Goal: Transaction & Acquisition: Obtain resource

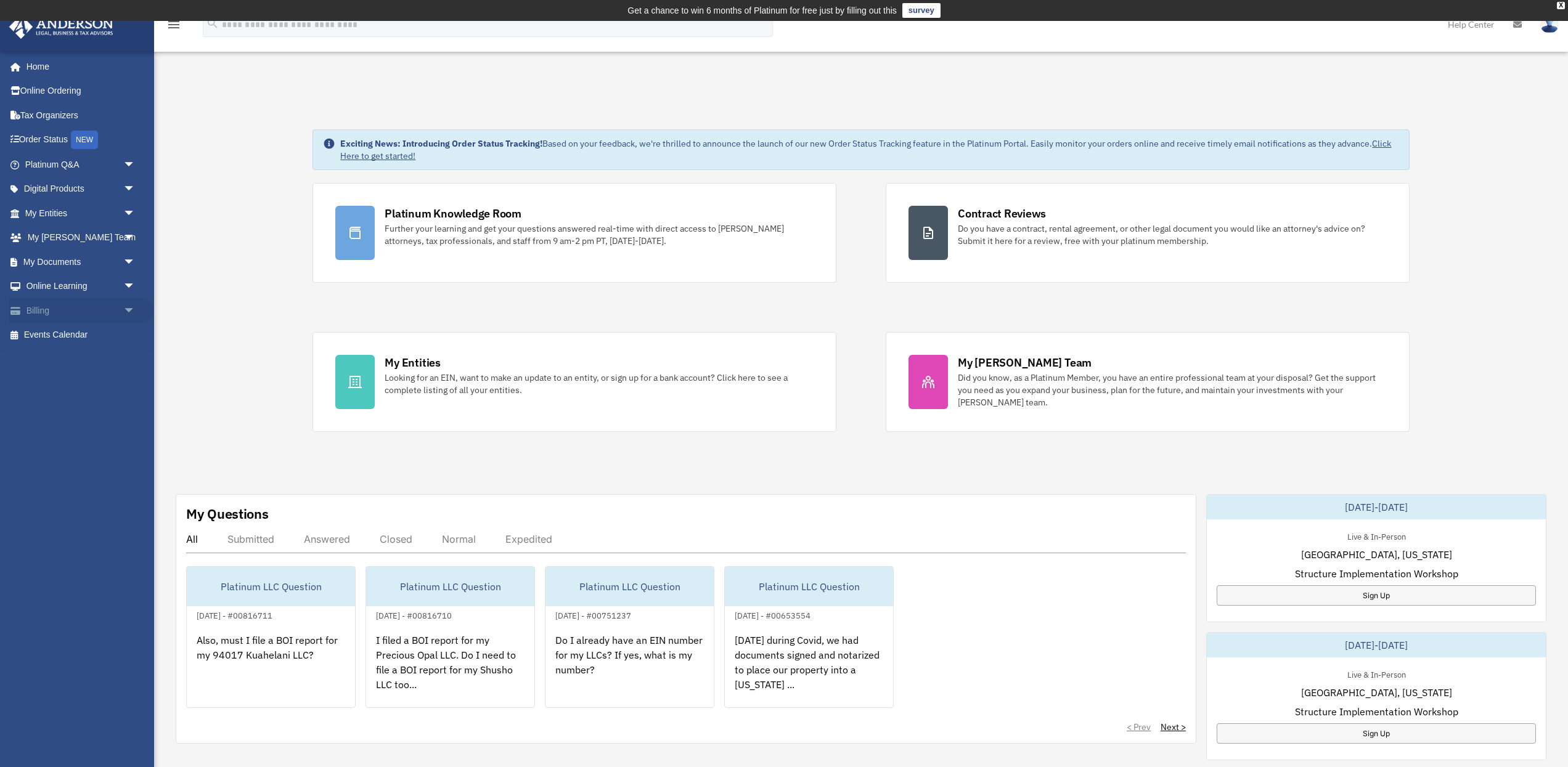
click at [45, 309] on link "Billing arrow_drop_down" at bounding box center [81, 310] width 145 height 24
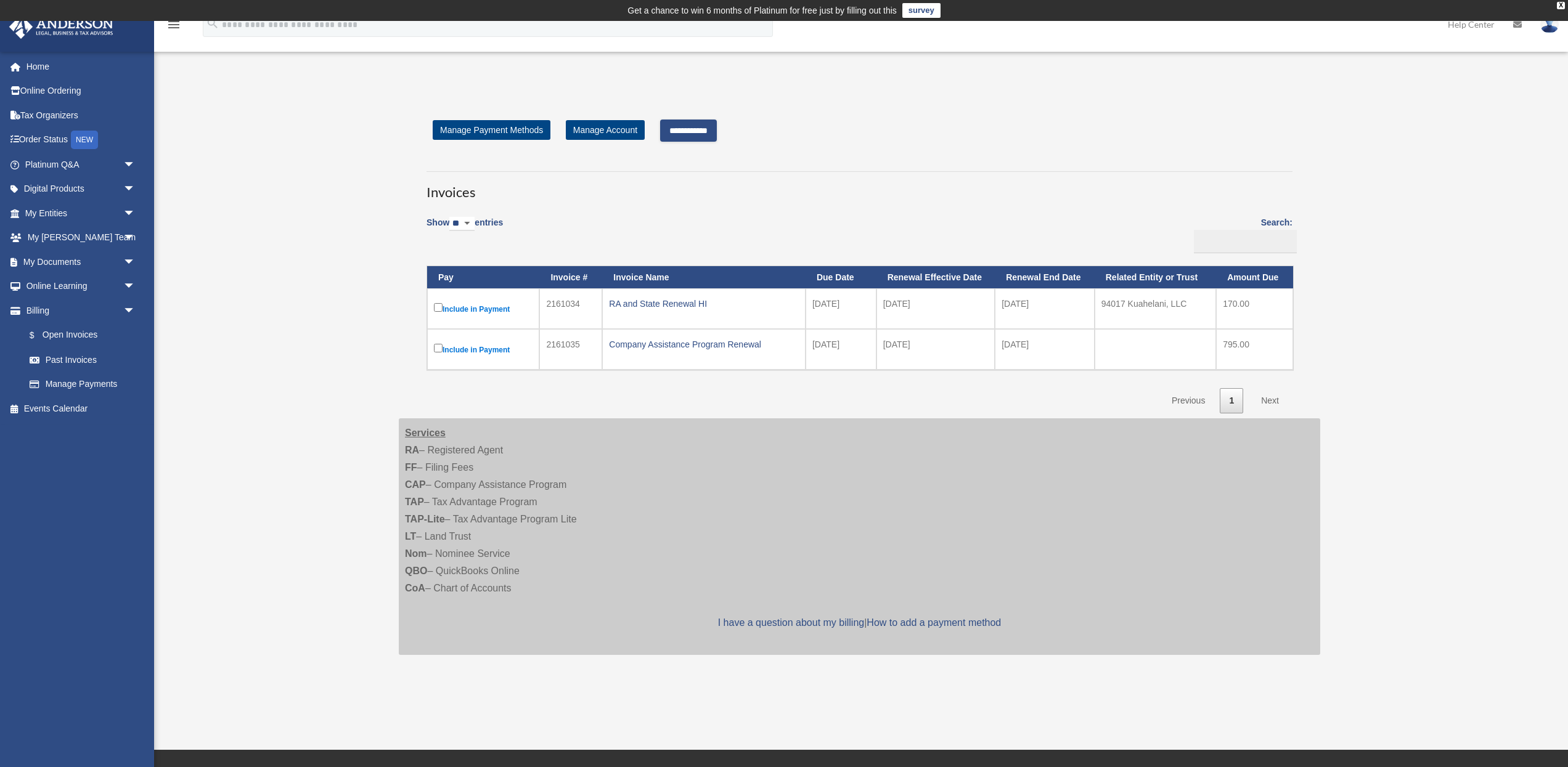
click at [715, 133] on input "**********" at bounding box center [689, 131] width 57 height 22
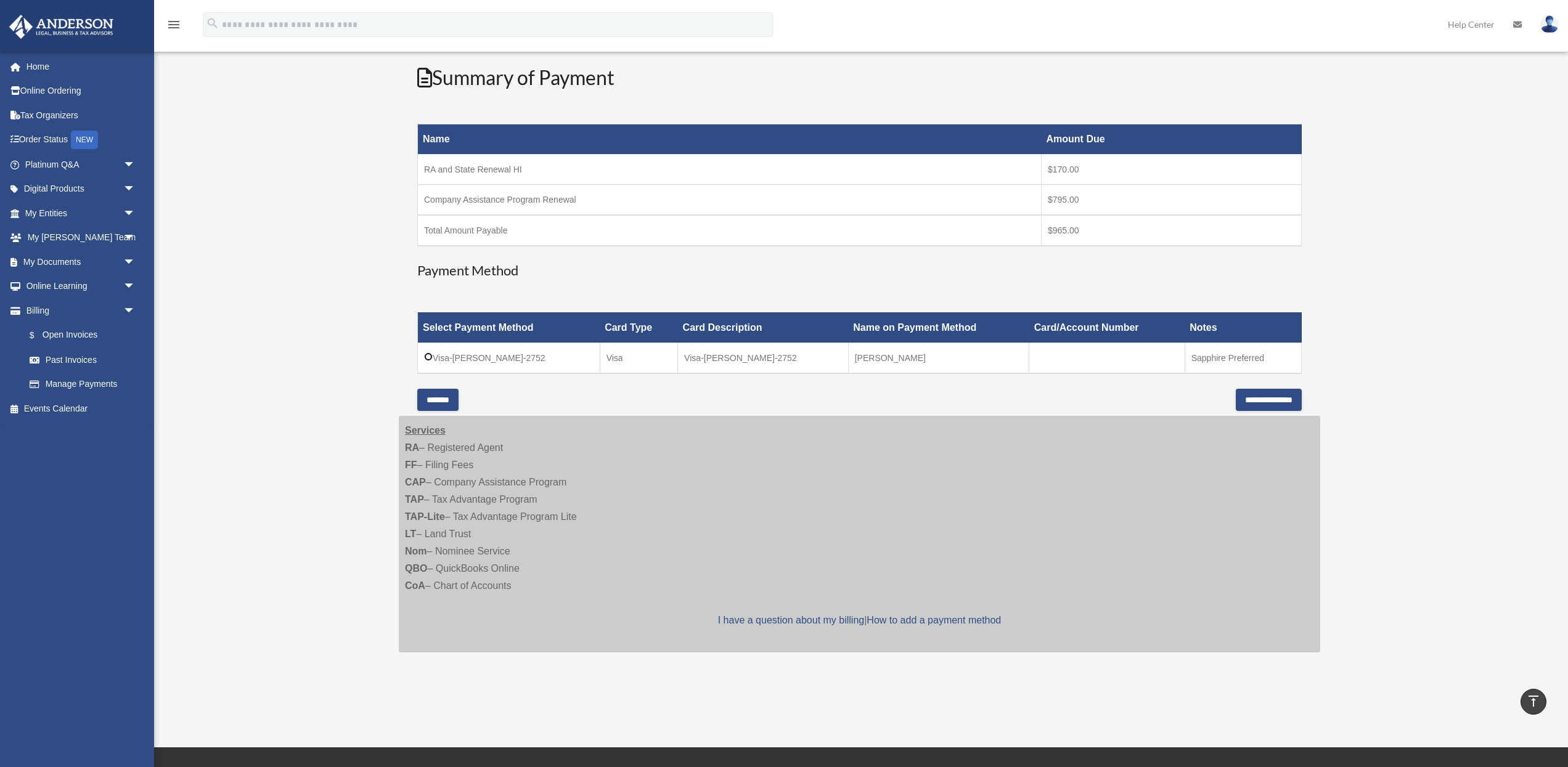
scroll to position [174, 0]
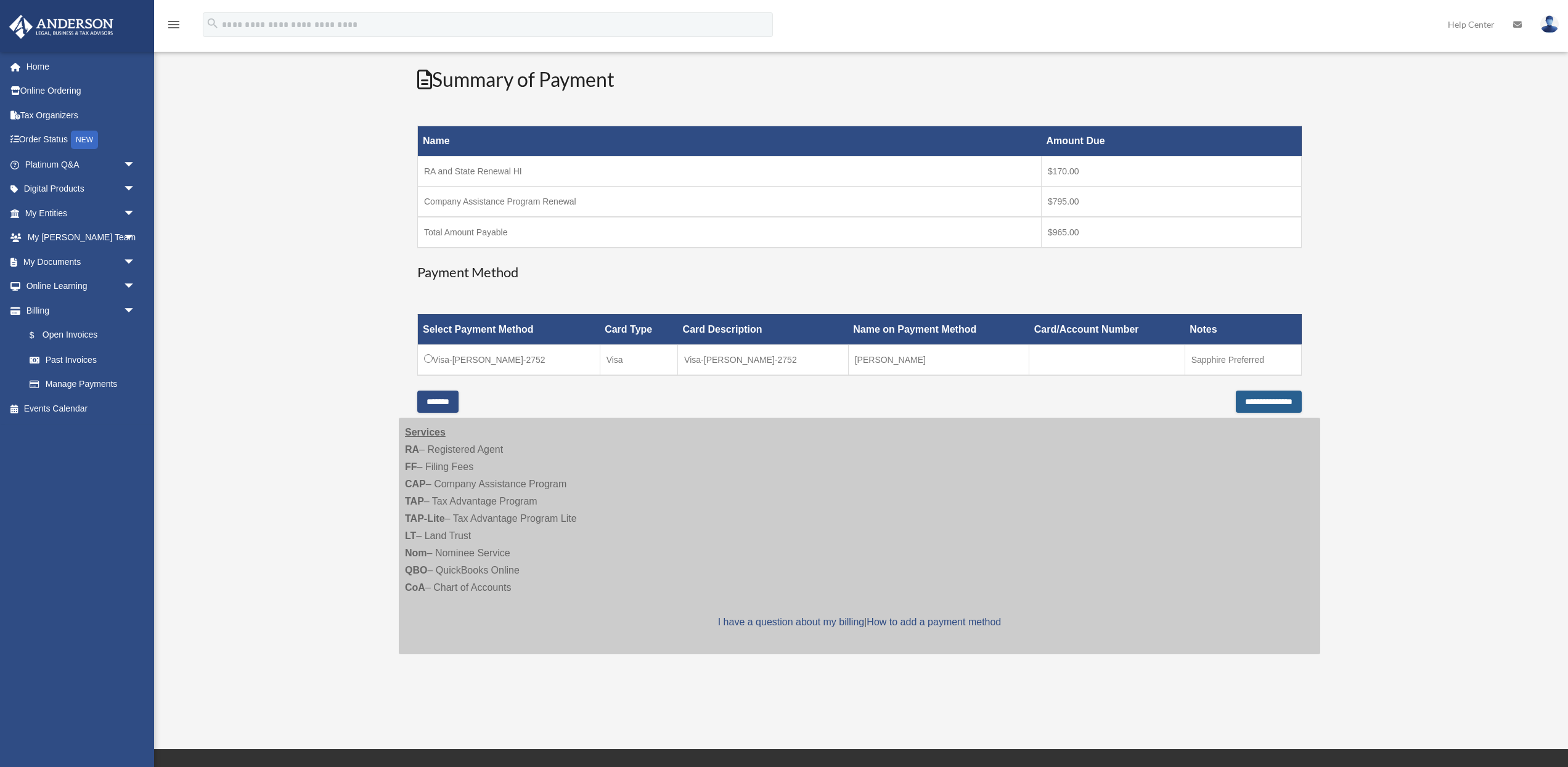
click at [1253, 402] on input "**********" at bounding box center [1269, 401] width 66 height 22
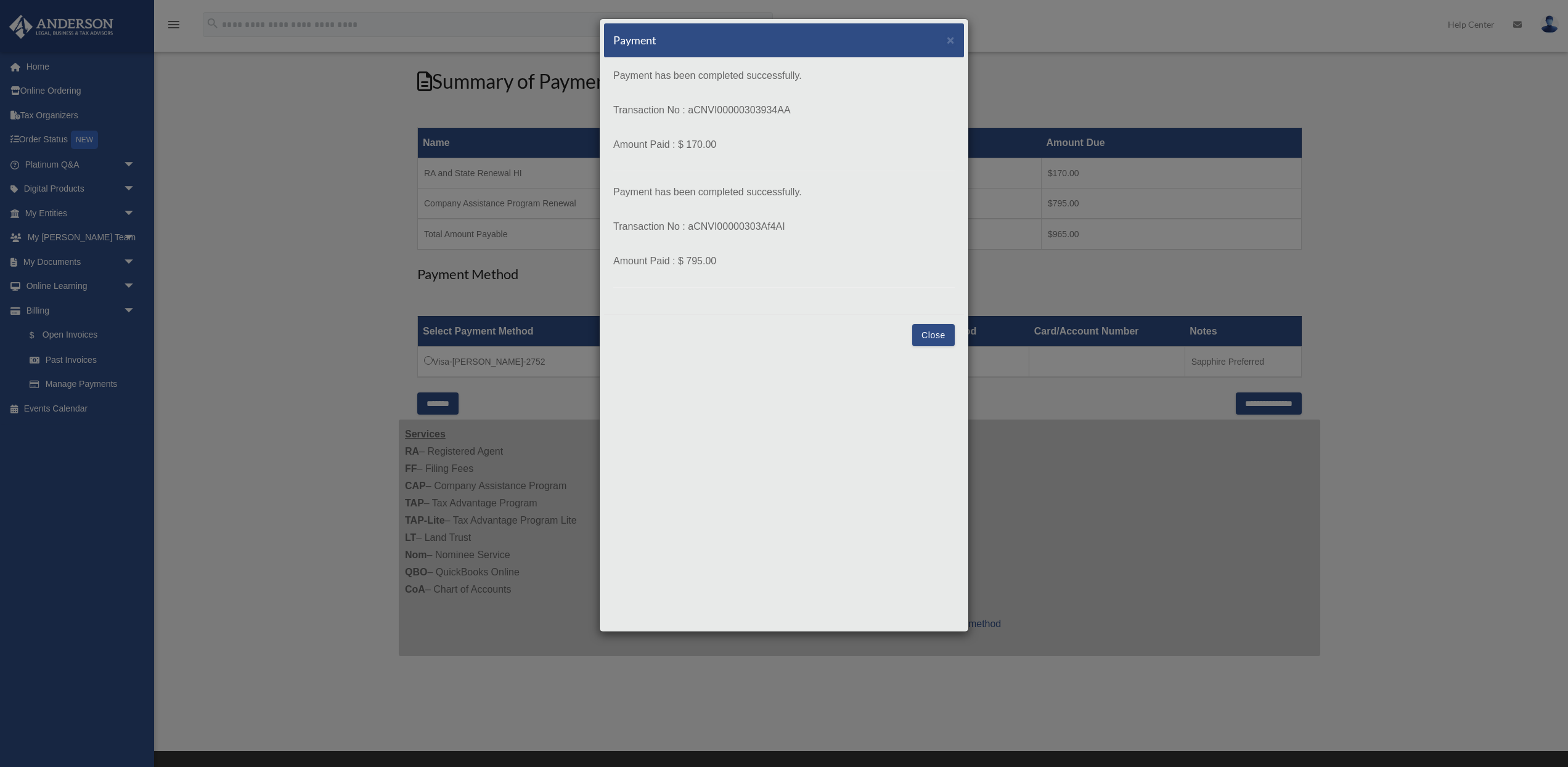
scroll to position [175, 0]
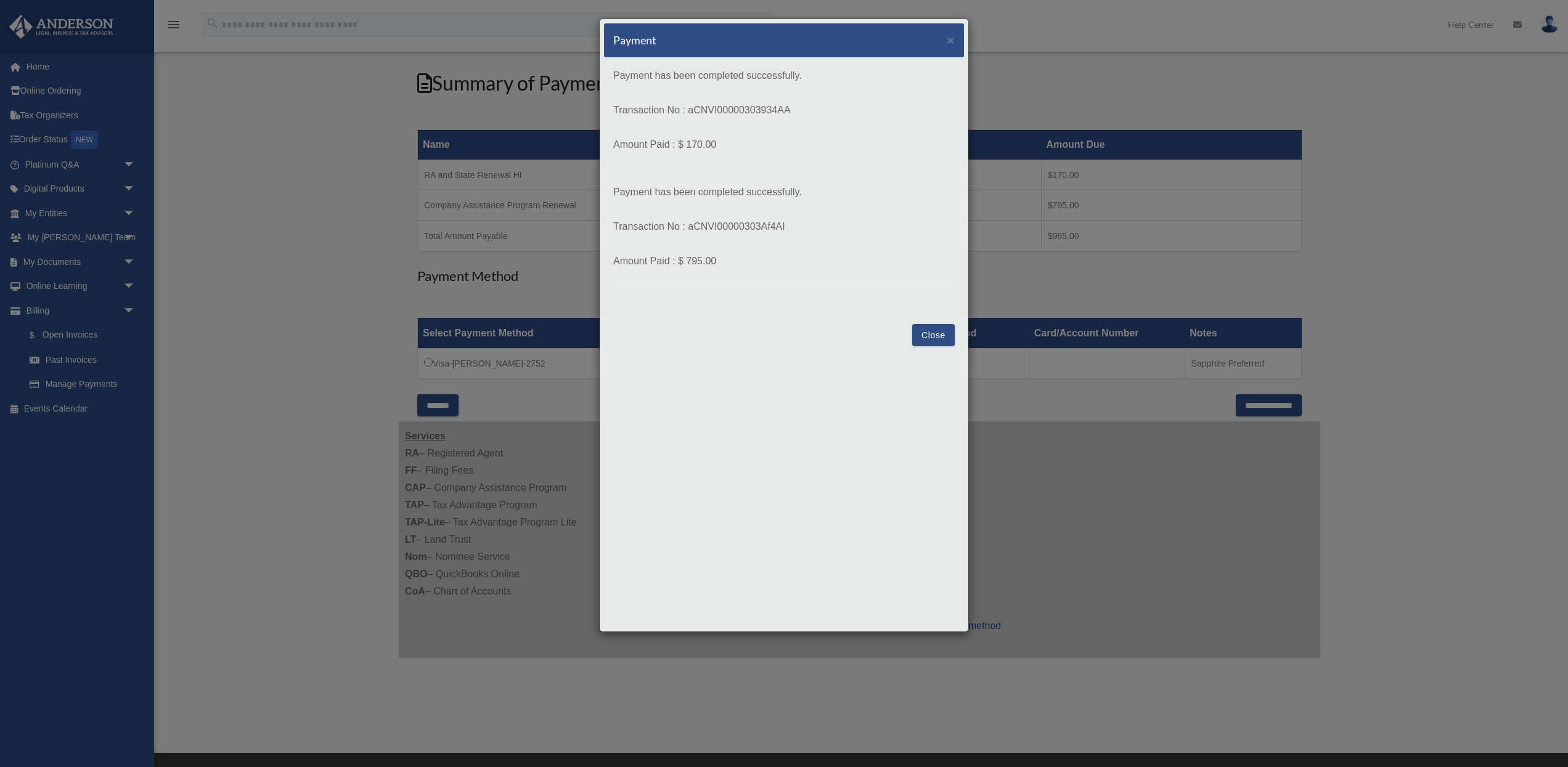
click at [932, 337] on button "Close" at bounding box center [934, 335] width 43 height 22
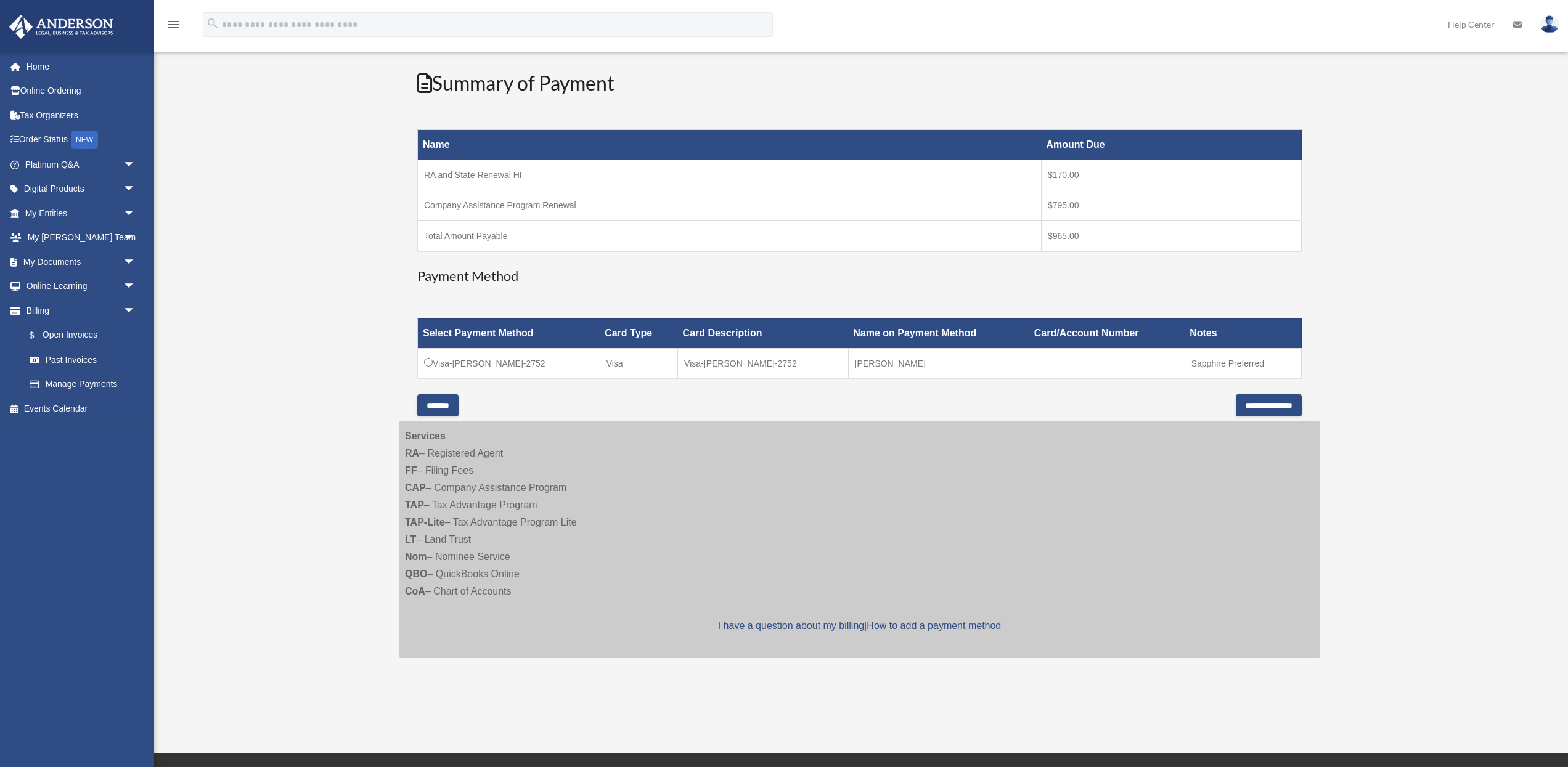
scroll to position [174, 0]
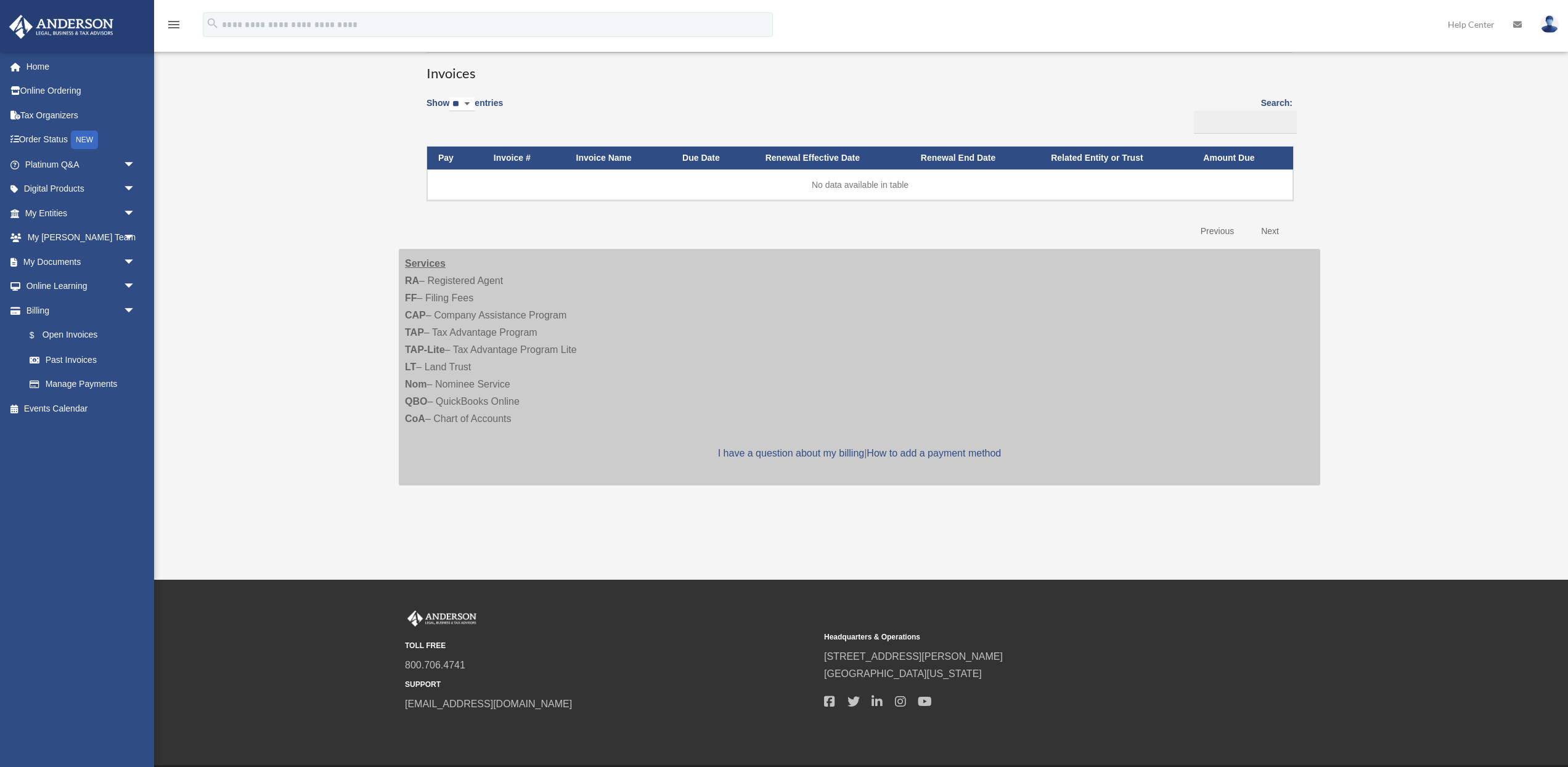
scroll to position [108, 0]
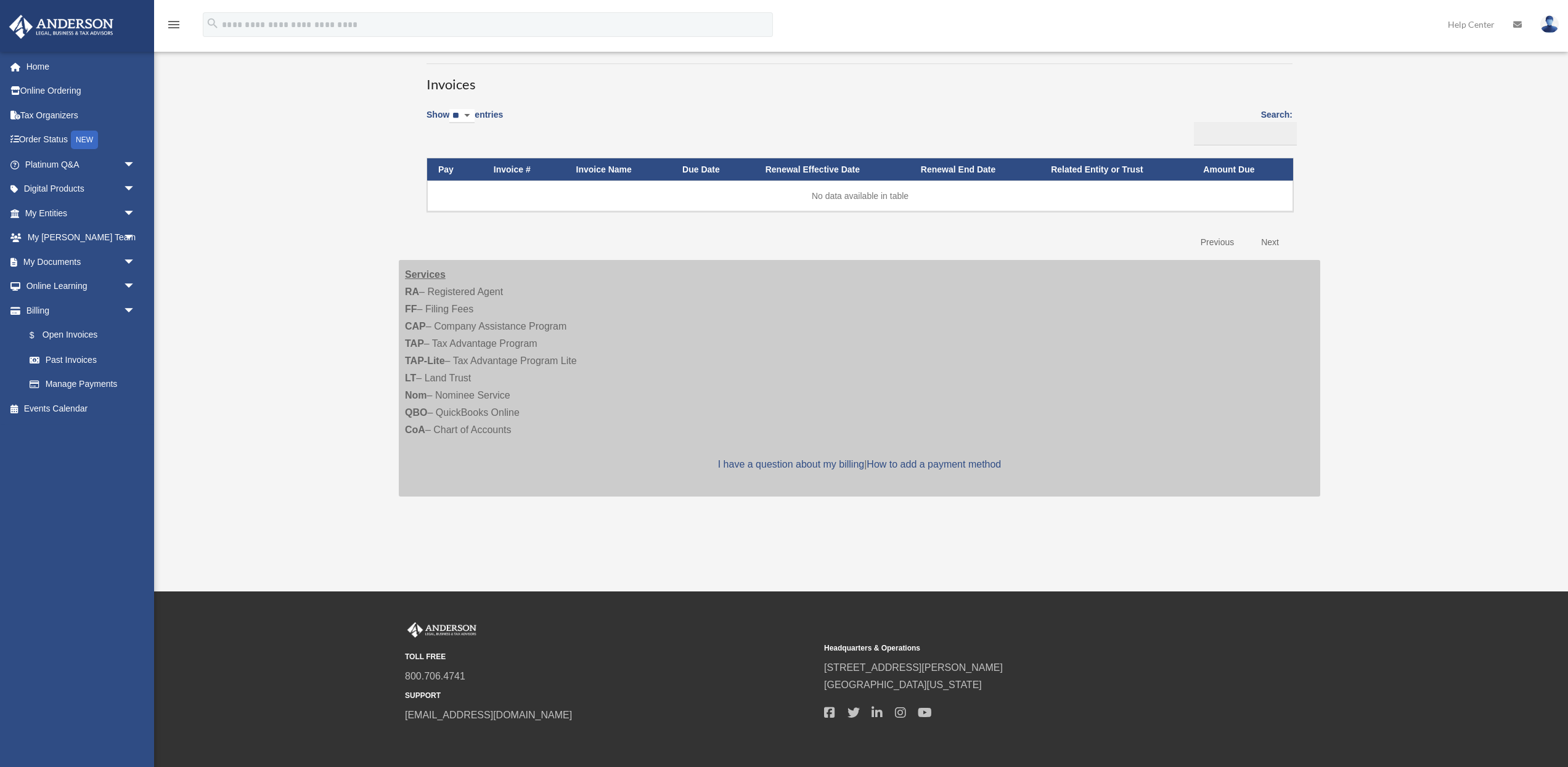
click at [517, 169] on th "Invoice #" at bounding box center [524, 169] width 83 height 23
click at [86, 334] on link "$ Open Invoices" at bounding box center [85, 335] width 136 height 25
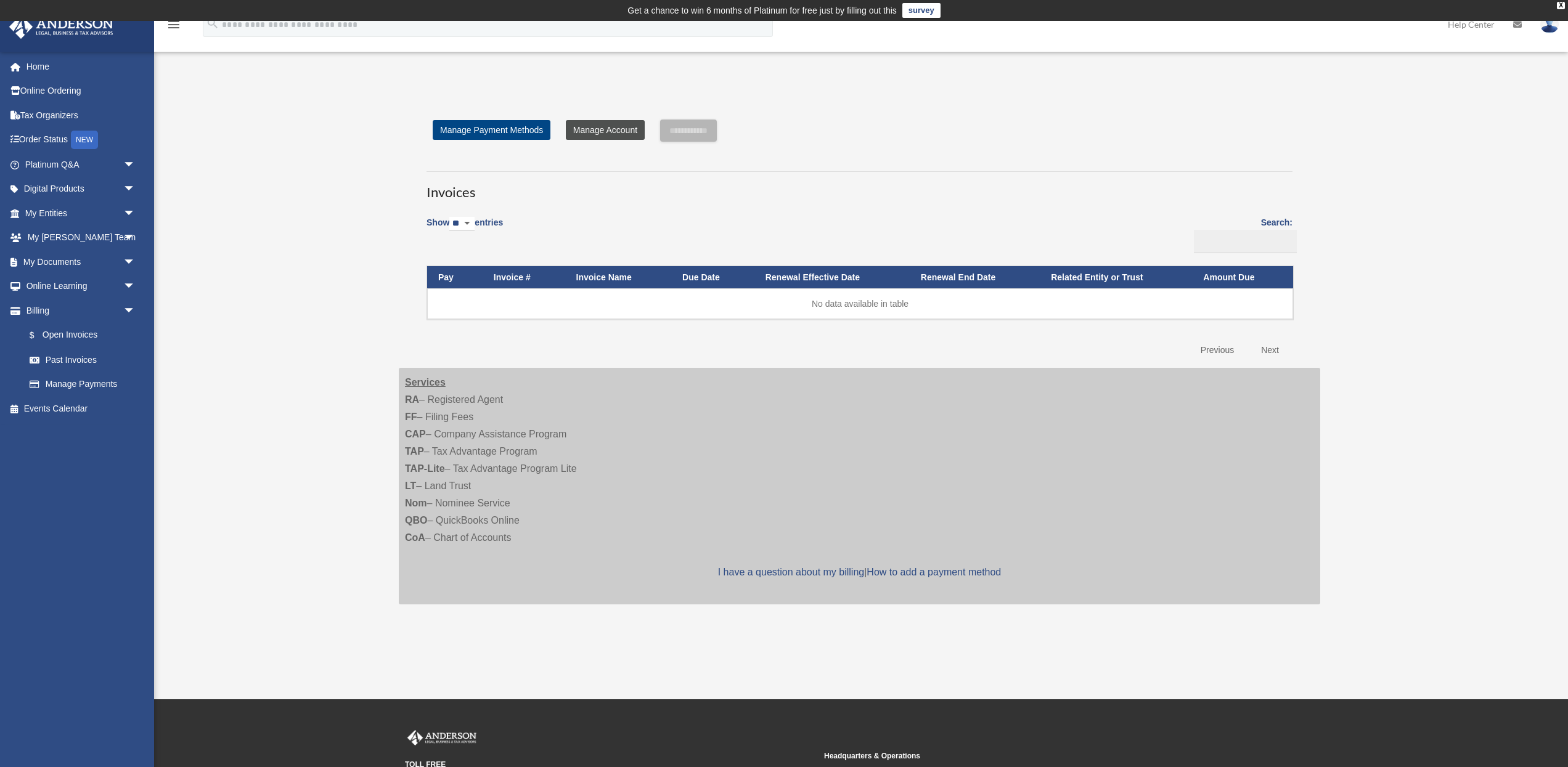
click at [577, 126] on link "Manage Account" at bounding box center [605, 129] width 79 height 20
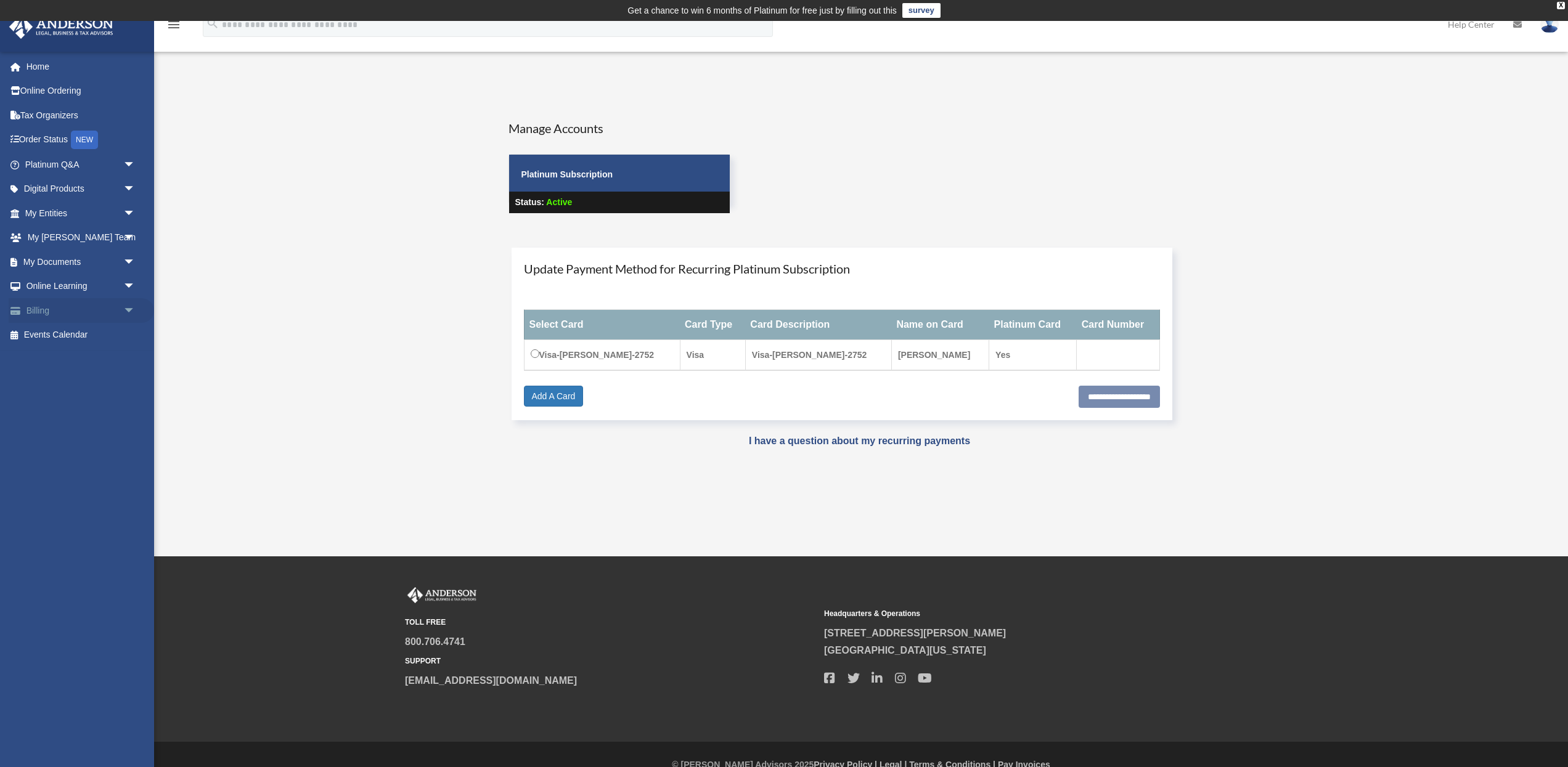
click at [41, 307] on link "Billing arrow_drop_down" at bounding box center [81, 310] width 145 height 24
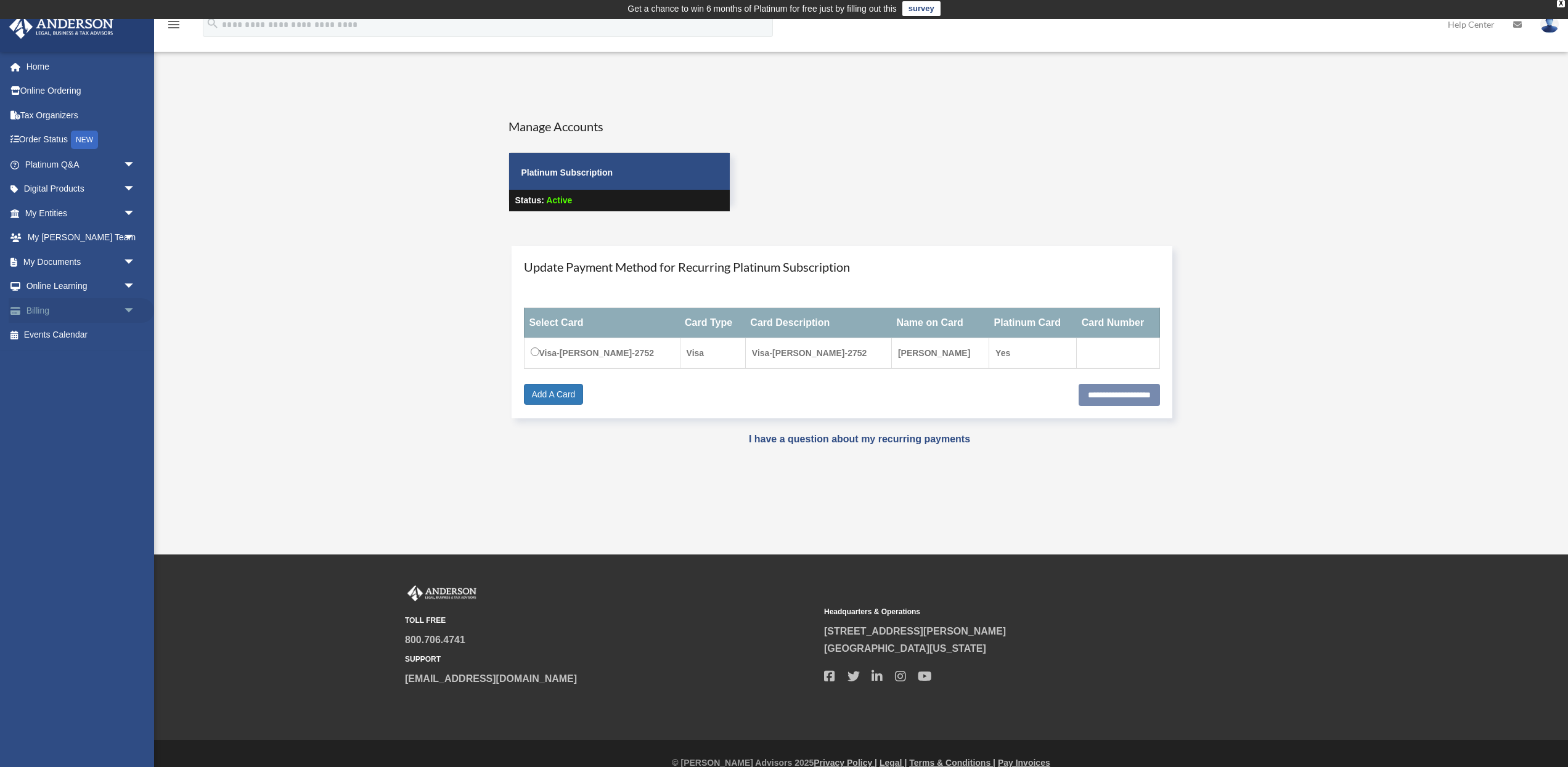
scroll to position [3, 0]
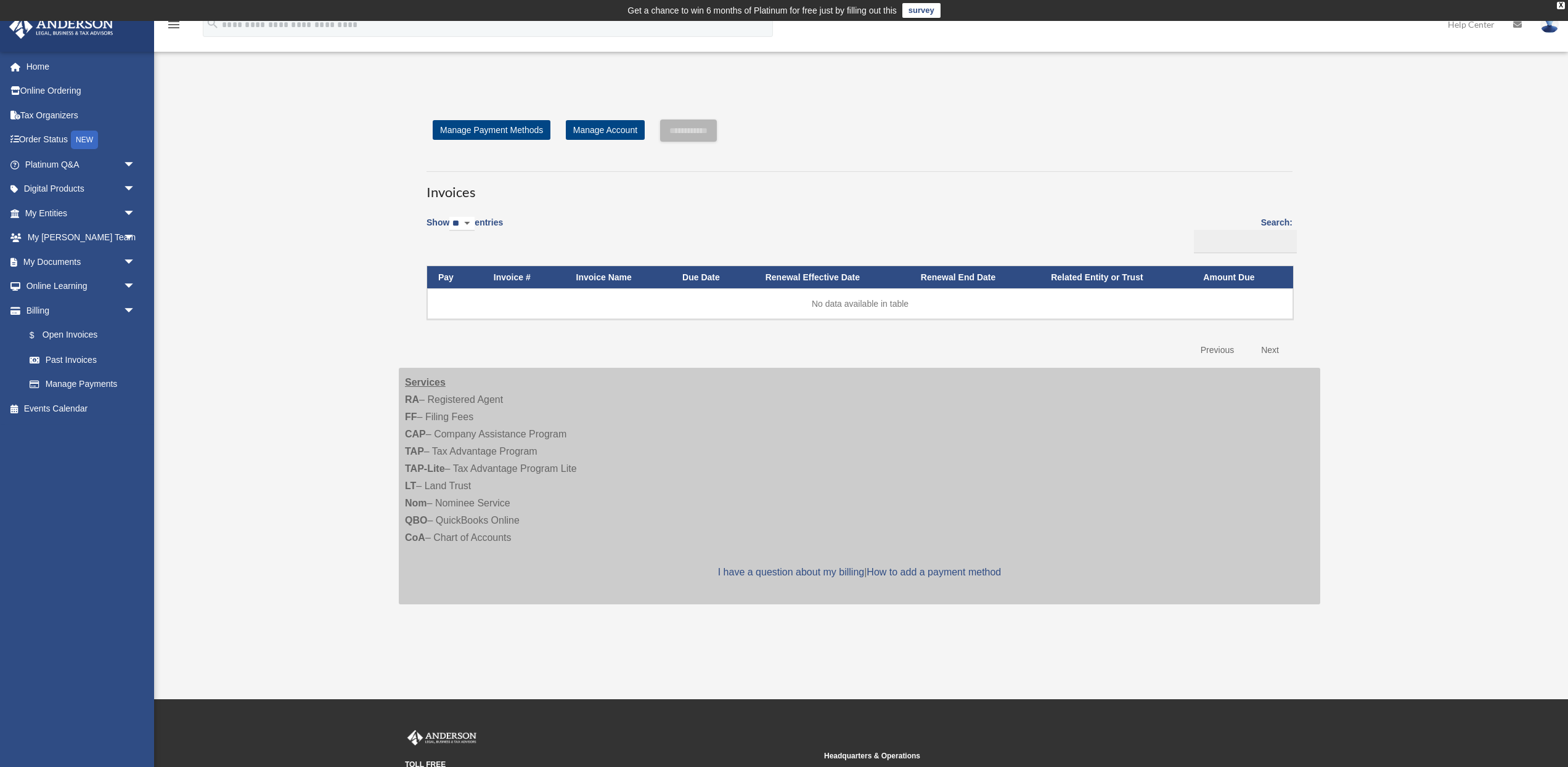
click at [1217, 348] on link "Previous" at bounding box center [1218, 350] width 52 height 25
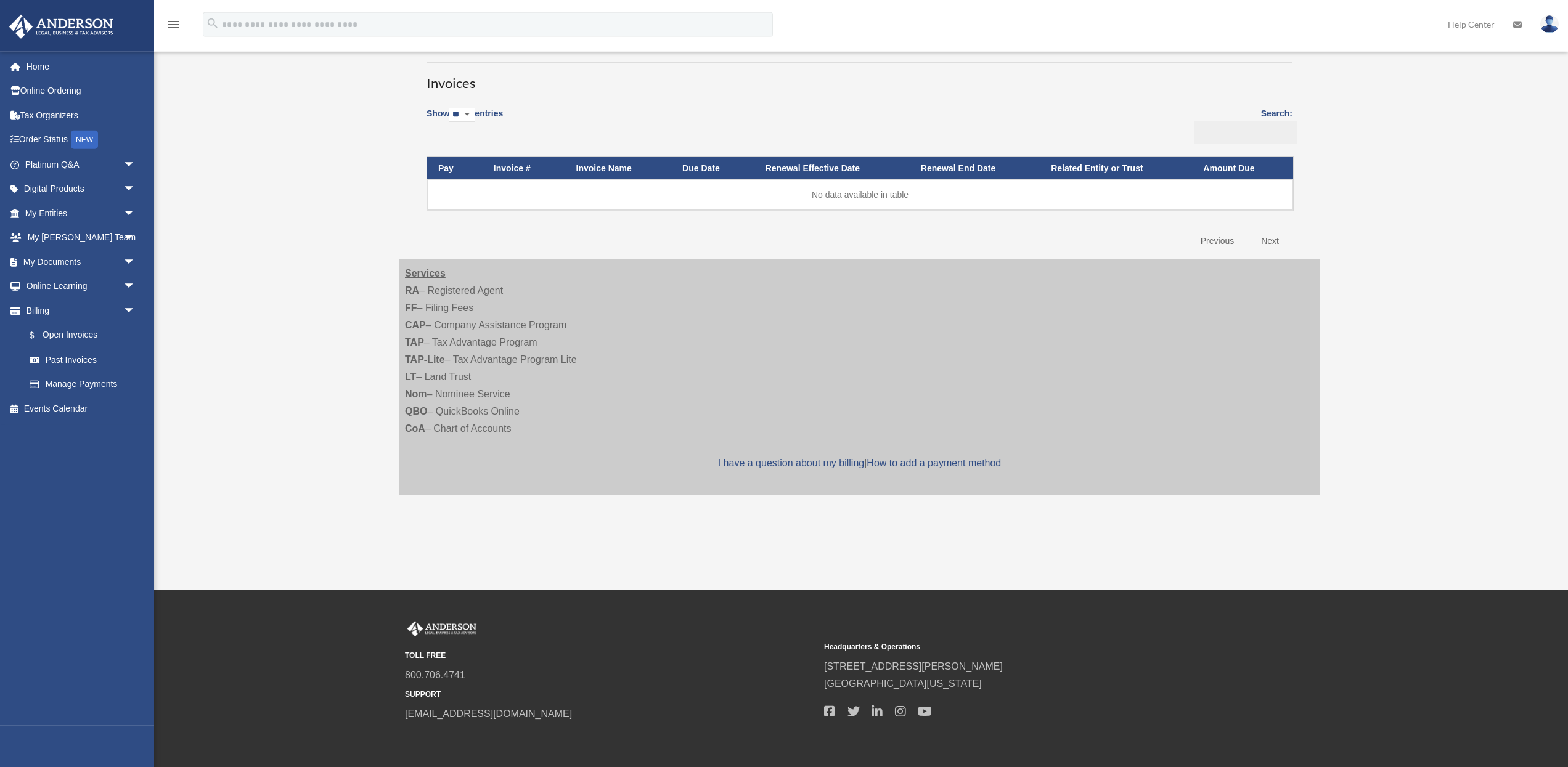
scroll to position [111, 0]
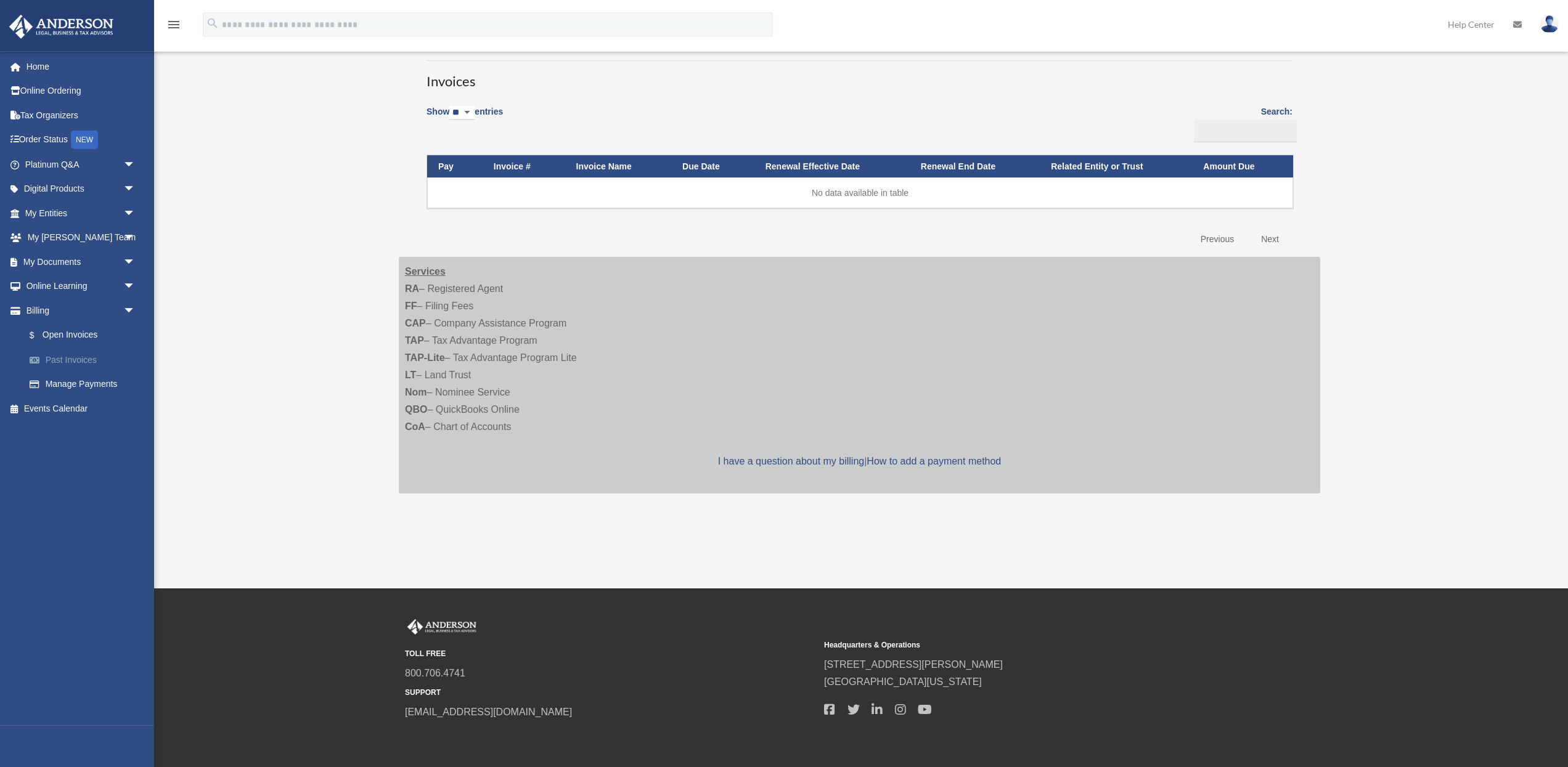
click at [65, 356] on link "Past Invoices" at bounding box center [85, 359] width 136 height 24
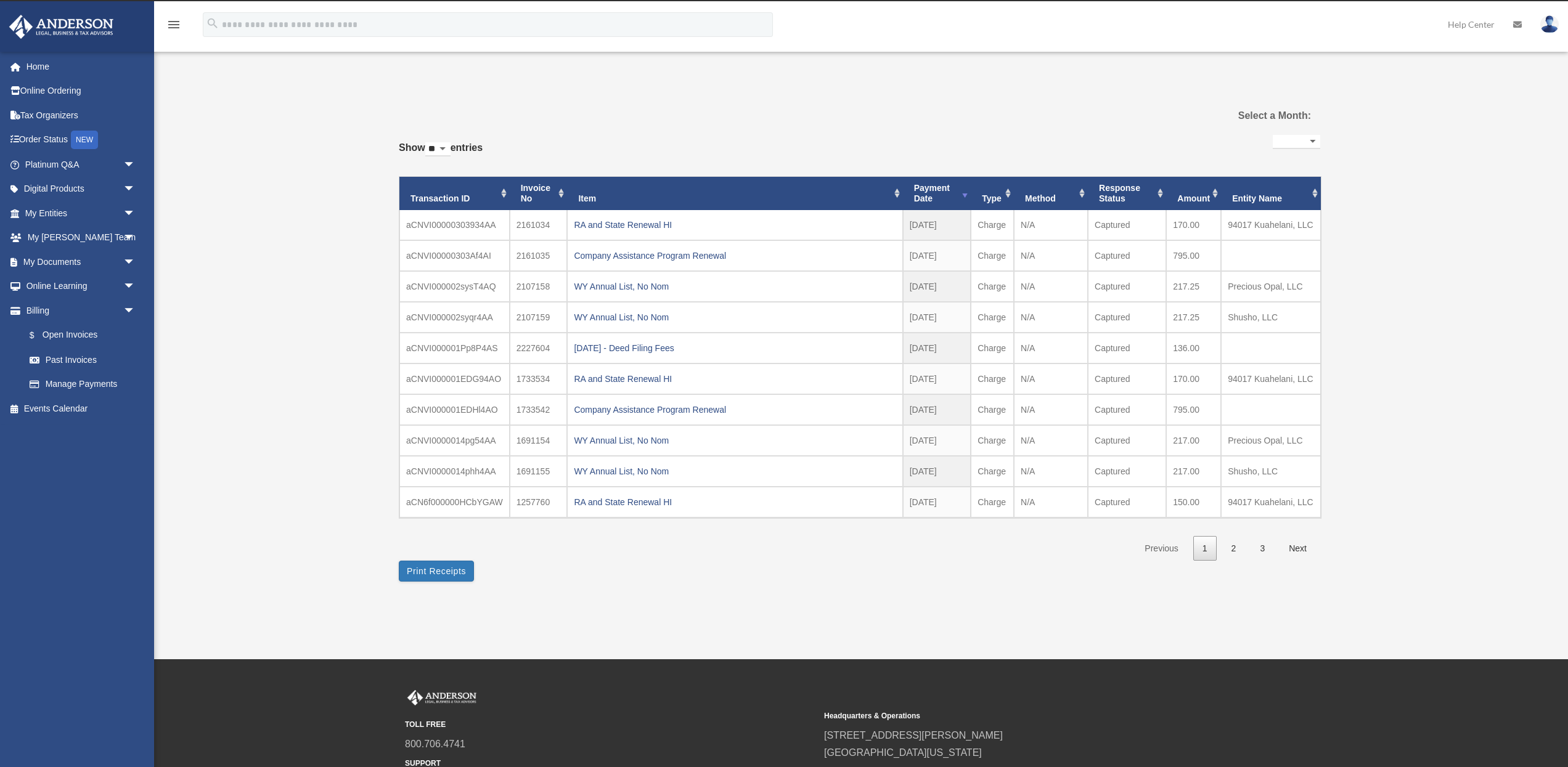
select select
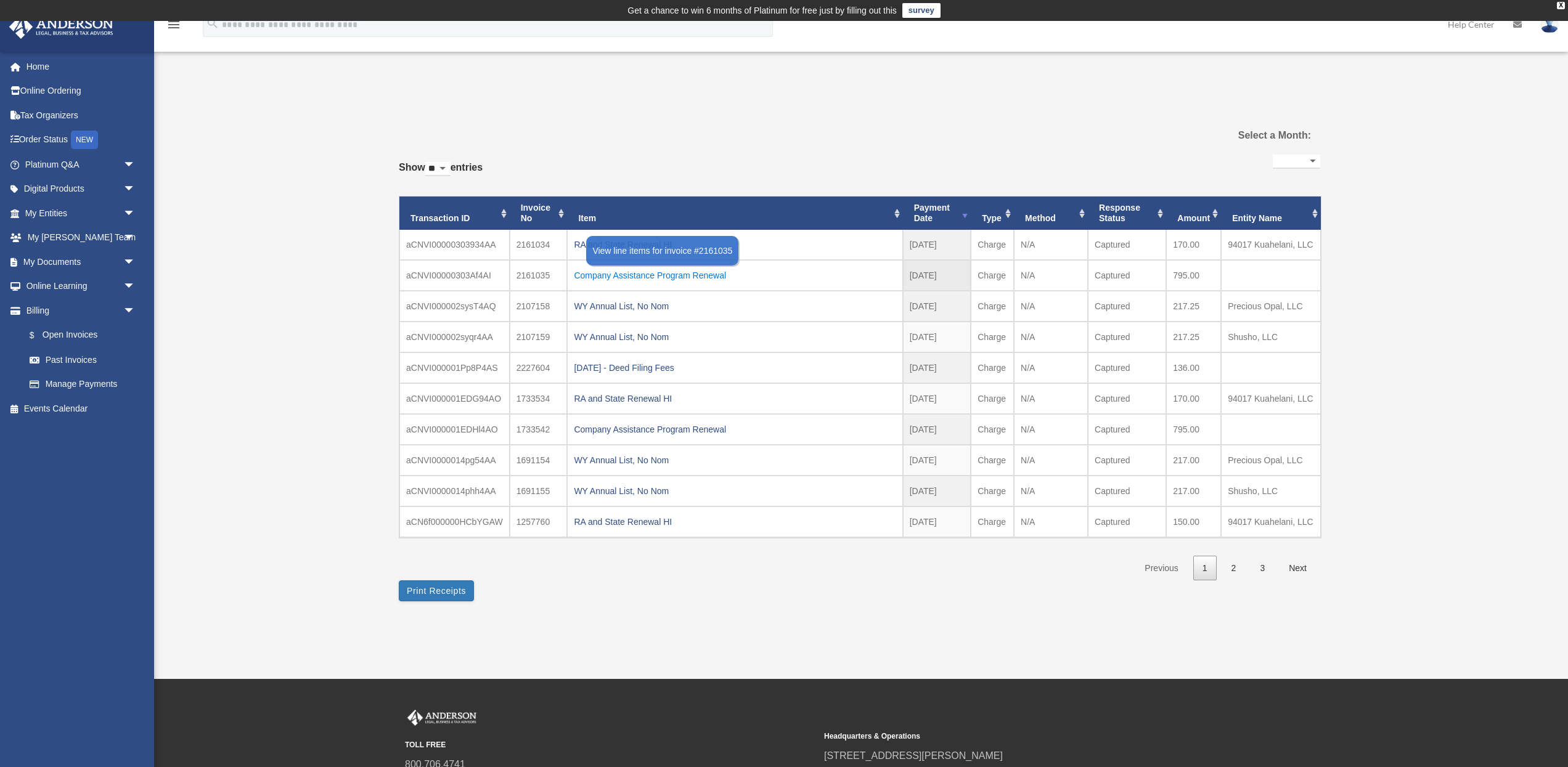
click at [640, 275] on div "Company Assistance Program Renewal" at bounding box center [735, 275] width 322 height 17
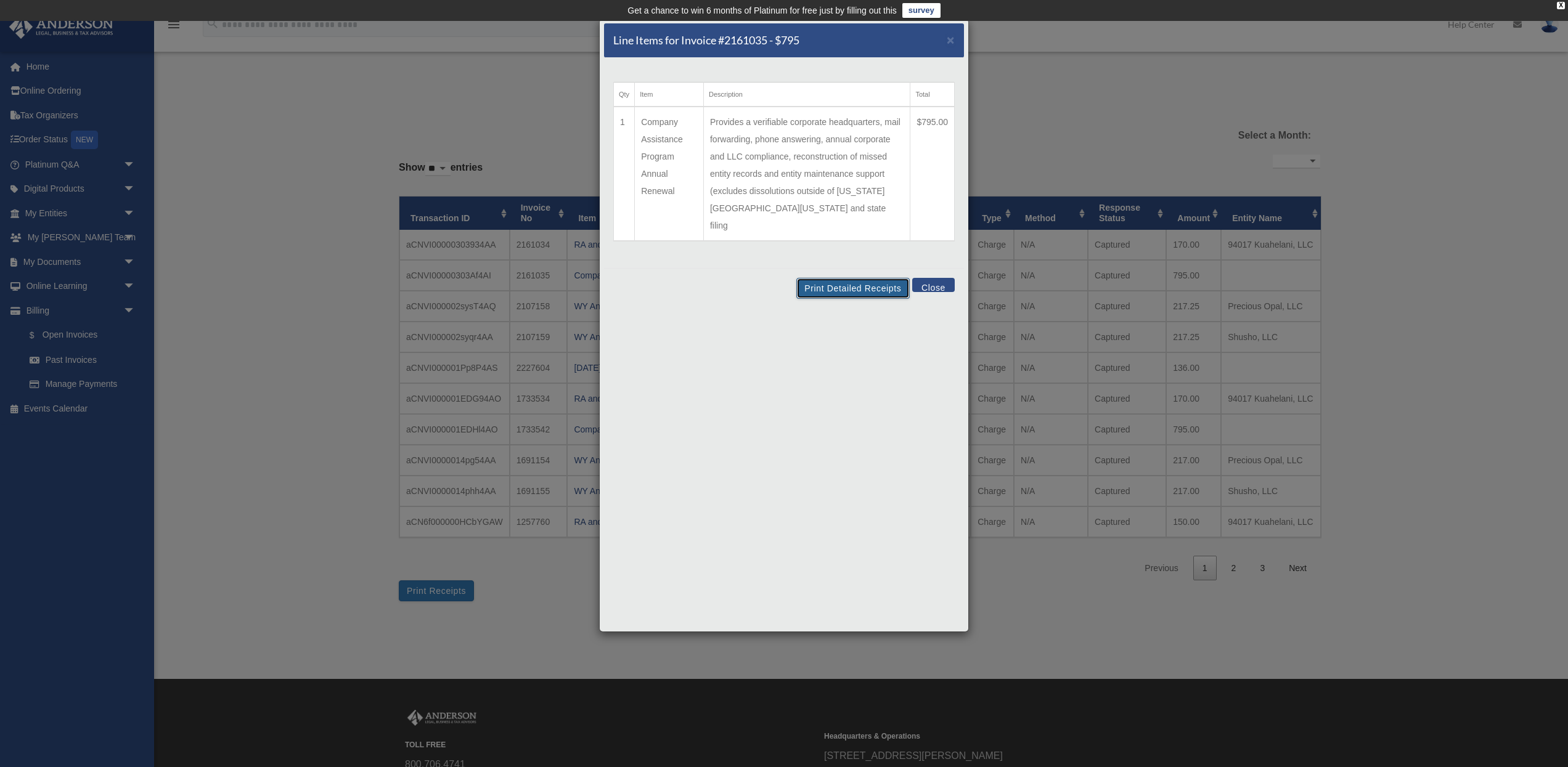
click at [848, 277] on button "Print Detailed Receipts" at bounding box center [853, 288] width 113 height 21
click at [948, 41] on span "×" at bounding box center [950, 39] width 8 height 14
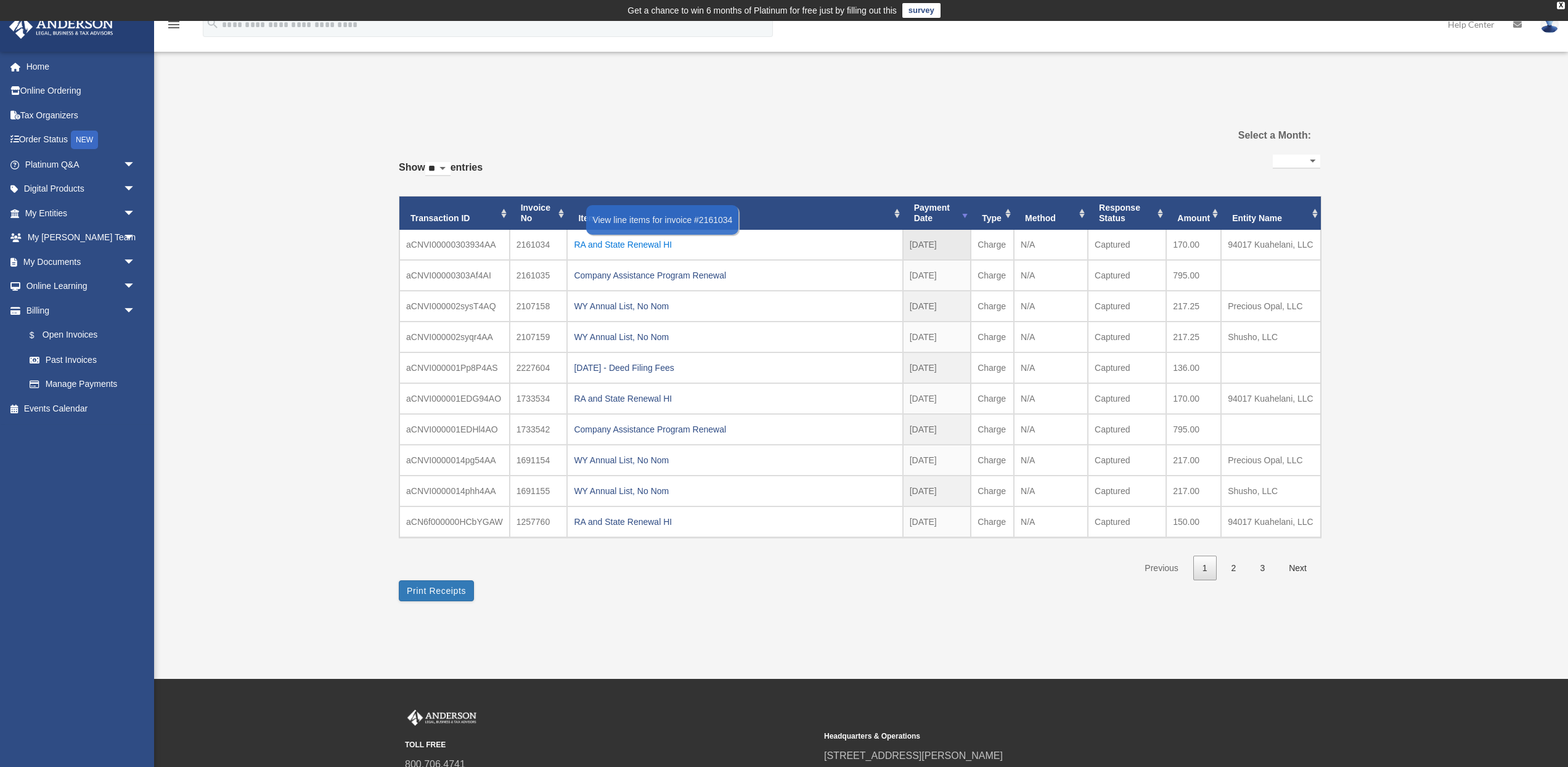
click at [645, 244] on div "RA and State Renewal HI" at bounding box center [735, 244] width 322 height 17
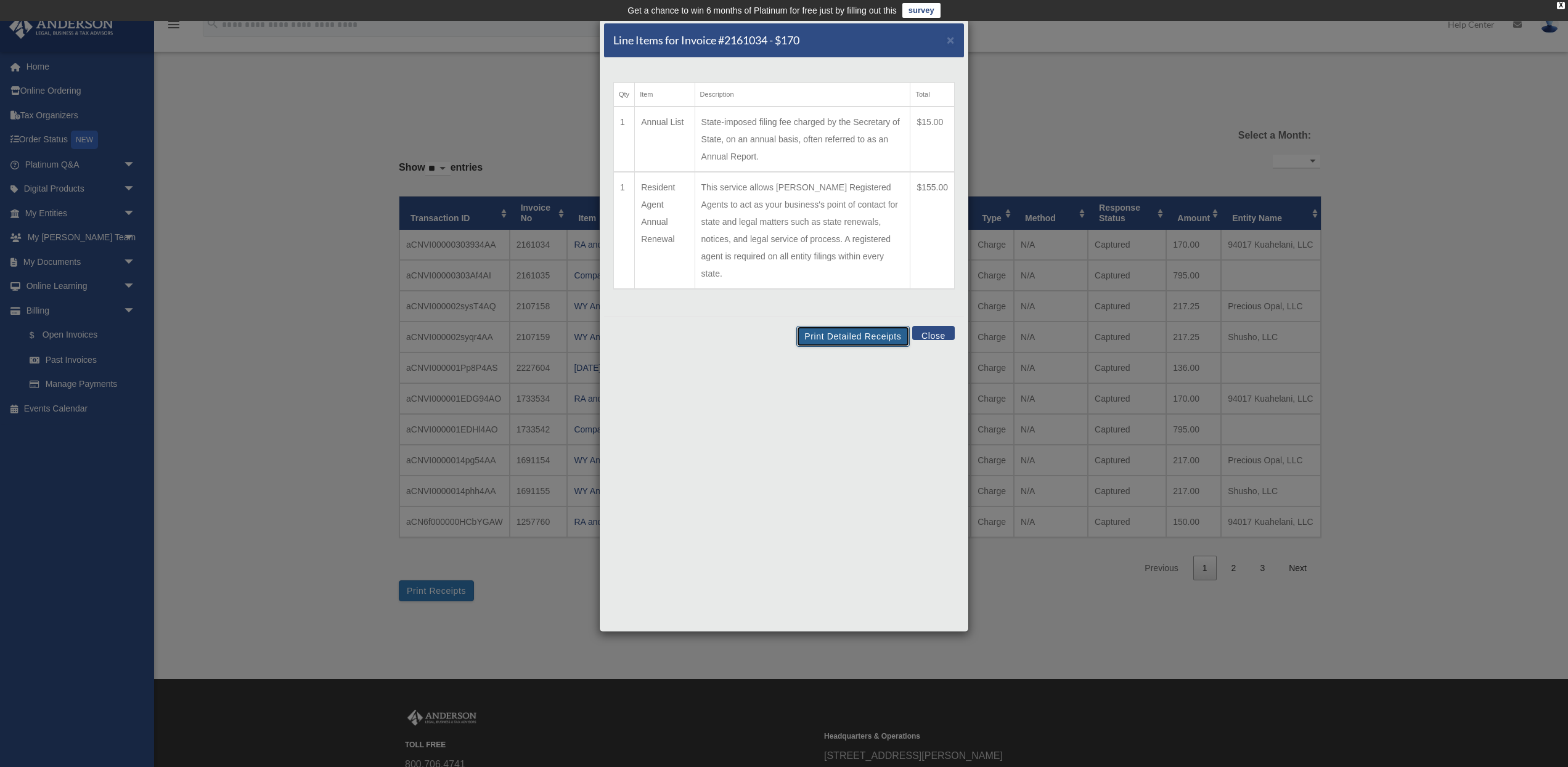
click at [860, 326] on button "Print Detailed Receipts" at bounding box center [853, 336] width 113 height 21
click at [951, 38] on span "×" at bounding box center [950, 39] width 8 height 14
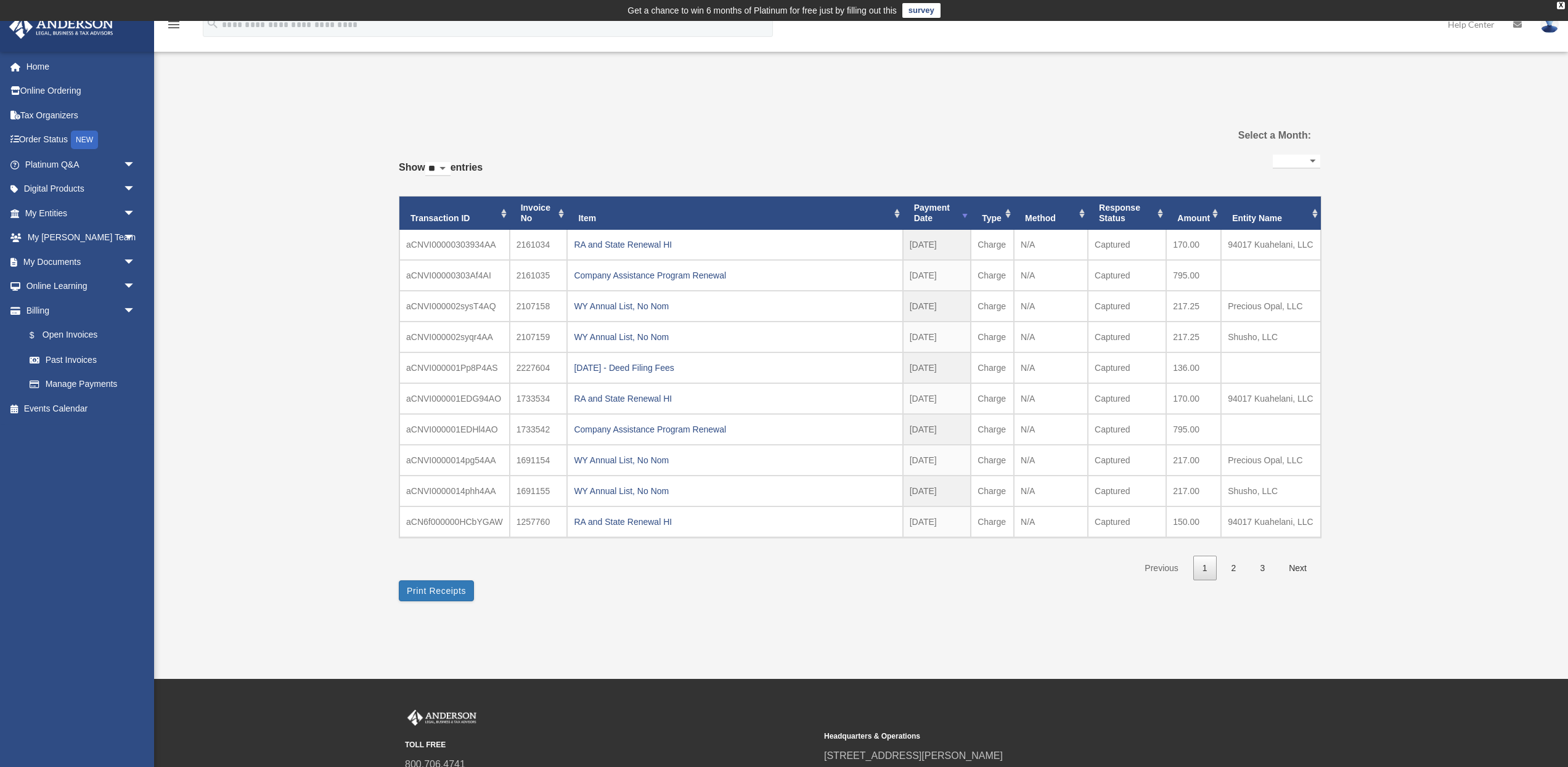
click at [1545, 27] on img at bounding box center [1549, 24] width 18 height 18
click at [1331, 110] on link "Logout" at bounding box center [1365, 107] width 123 height 25
